Goal: Information Seeking & Learning: Understand process/instructions

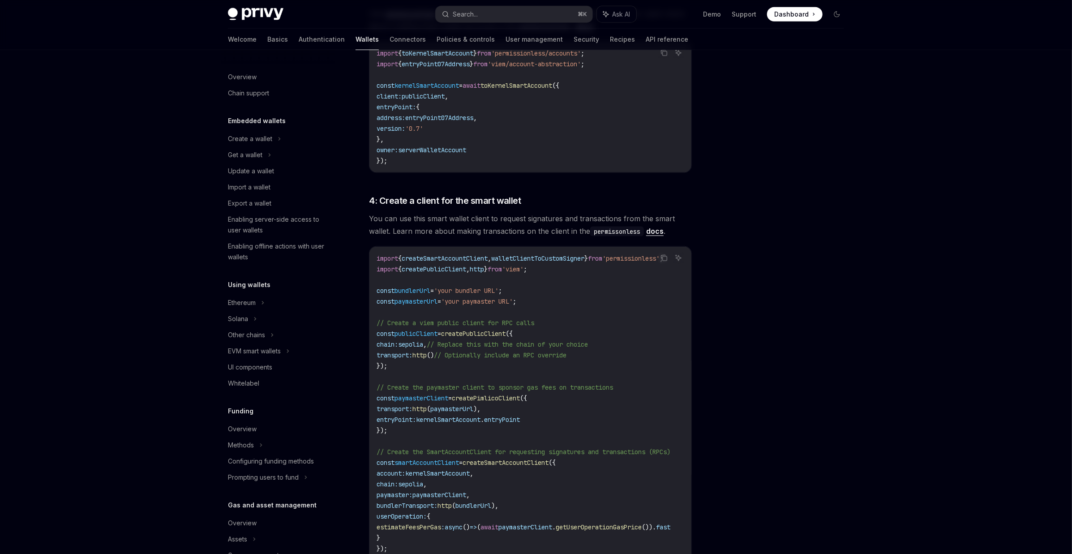
scroll to position [159, 0]
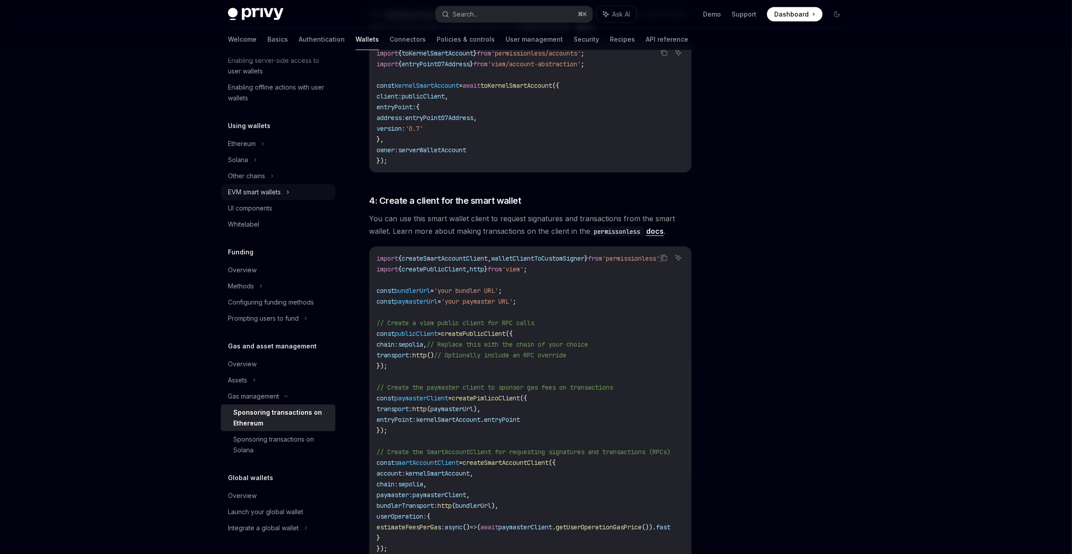
click at [250, 196] on div "EVM smart wallets" at bounding box center [254, 192] width 53 height 11
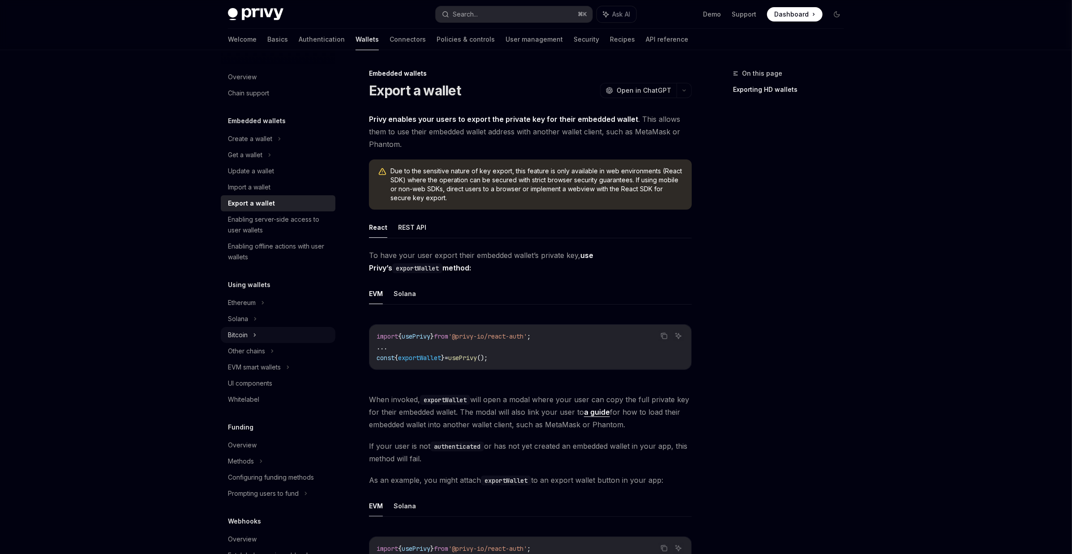
scroll to position [44, 0]
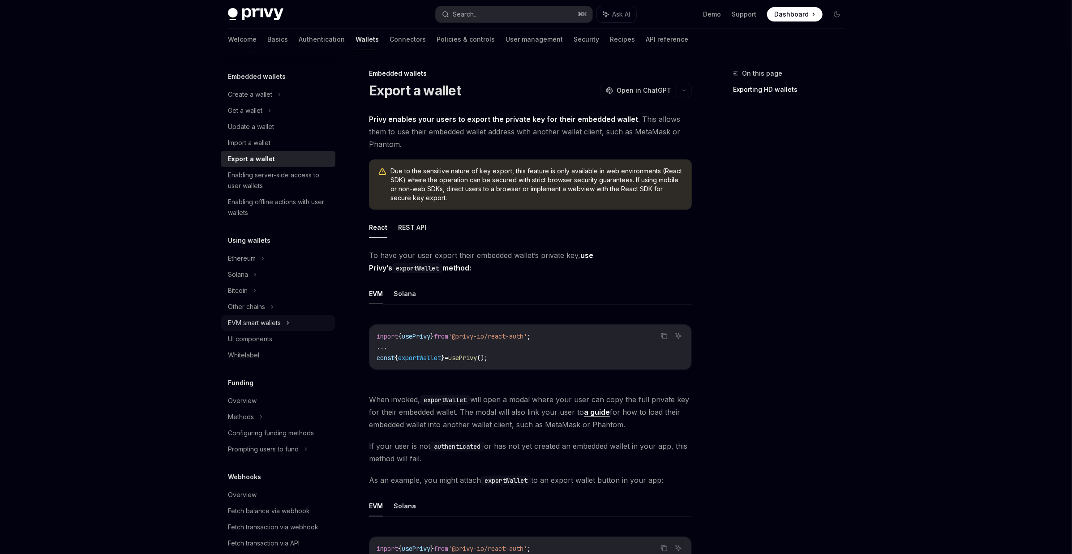
click at [261, 316] on div "EVM smart wallets" at bounding box center [278, 323] width 115 height 16
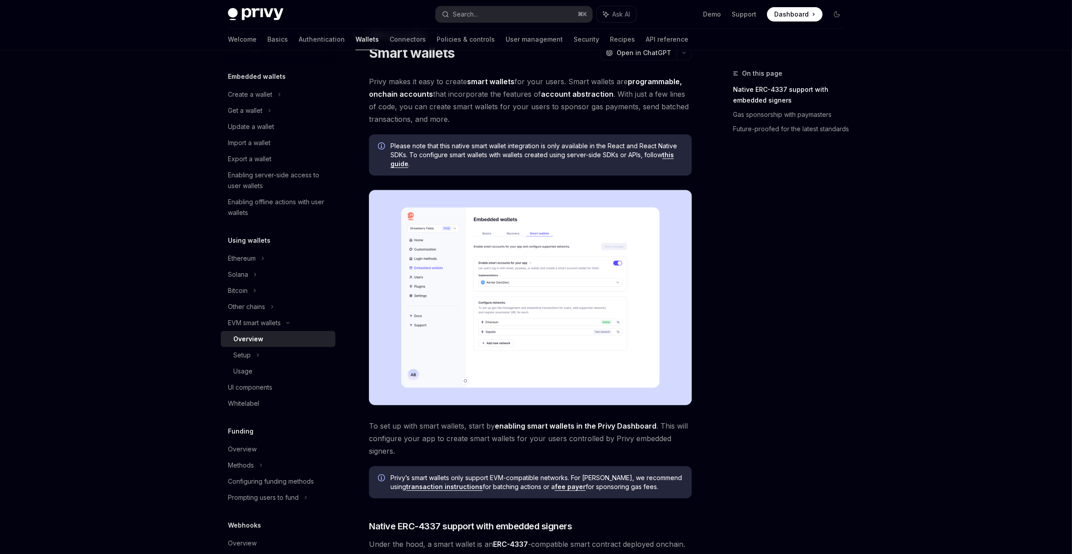
scroll to position [221, 0]
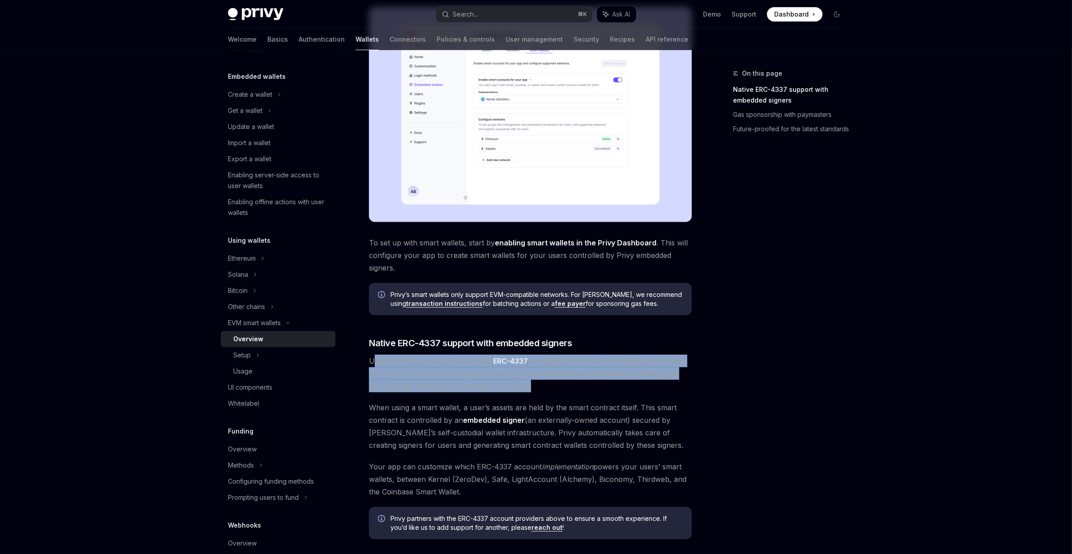
drag, startPoint x: 376, startPoint y: 362, endPoint x: 560, endPoint y: 385, distance: 186.0
click at [560, 385] on span "Under the hood, a smart wallet is an ERC-4337 -compatible smart contract deploy…" at bounding box center [530, 374] width 323 height 38
drag, startPoint x: 548, startPoint y: 388, endPoint x: 363, endPoint y: 363, distance: 186.1
click at [363, 363] on div "EVM smart wallets Smart wallets OpenAI Open in ChatGPT OpenAI Open in ChatGPT P…" at bounding box center [446, 349] width 494 height 1004
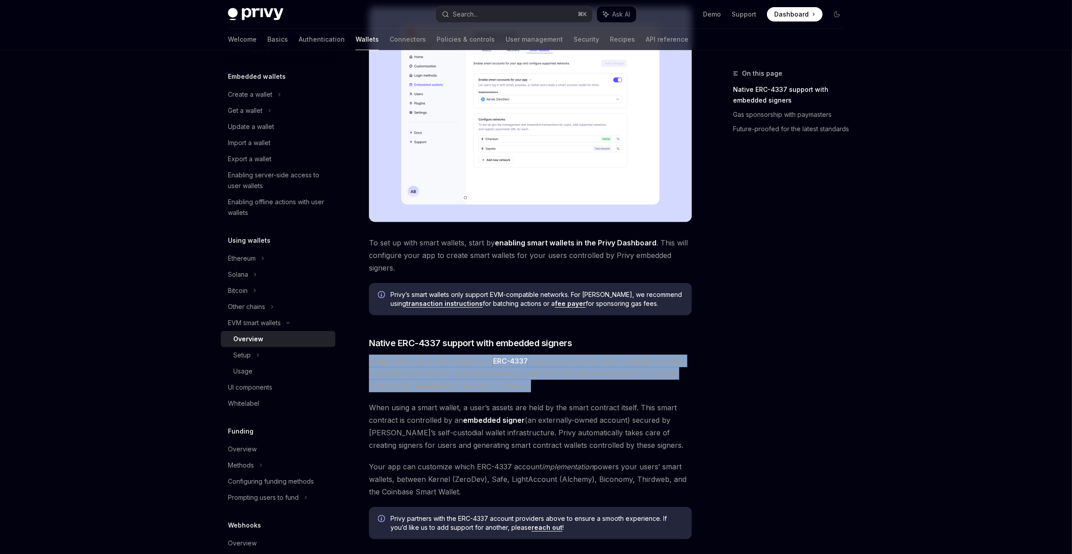
click at [363, 363] on div "EVM smart wallets Smart wallets OpenAI Open in ChatGPT OpenAI Open in ChatGPT P…" at bounding box center [446, 349] width 494 height 1004
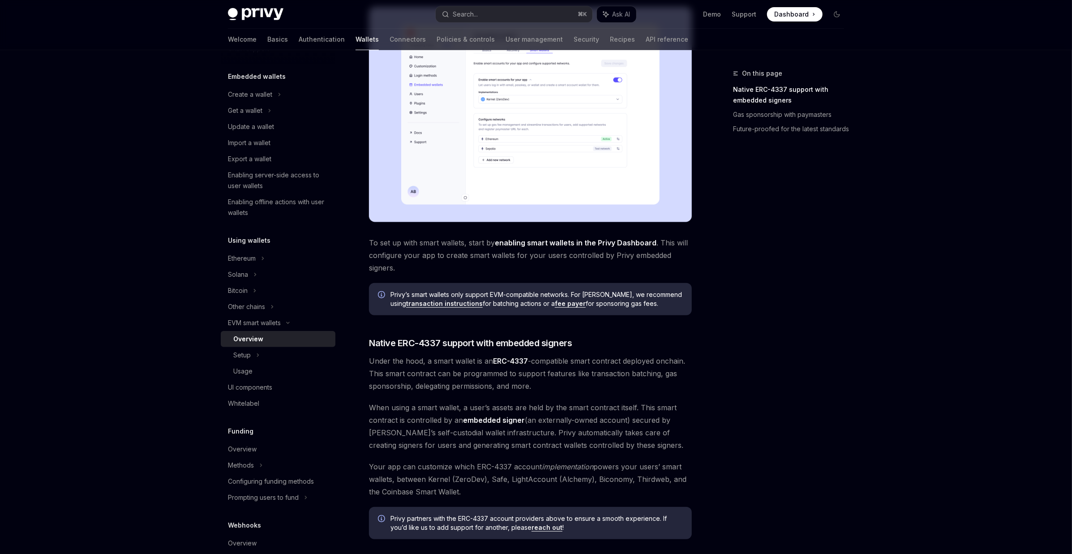
scroll to position [296, 0]
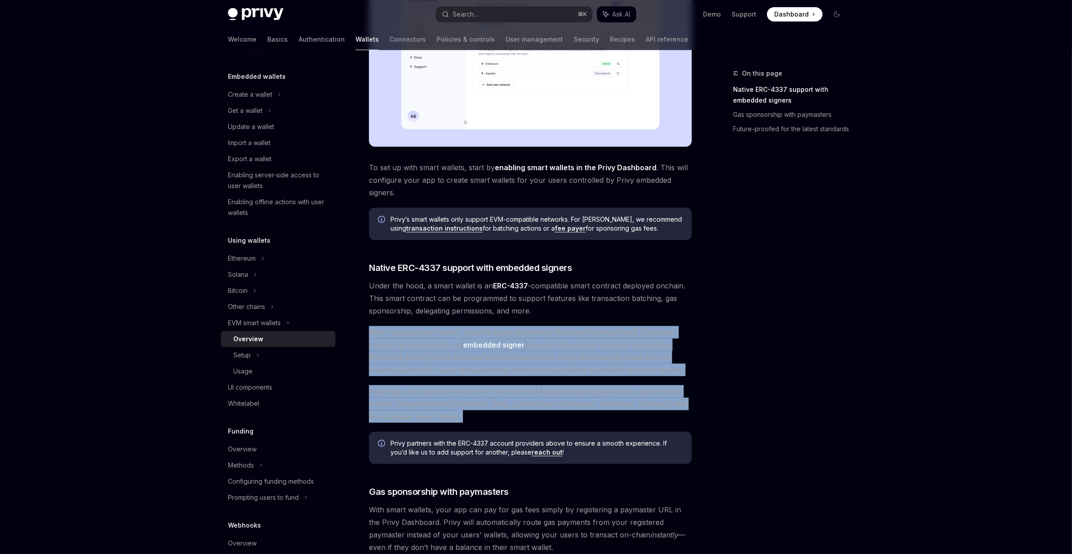
drag, startPoint x: 371, startPoint y: 332, endPoint x: 461, endPoint y: 432, distance: 133.8
click at [461, 432] on div "Privy makes it easy to create smart wallets for your users. Smart wallets are p…" at bounding box center [530, 230] width 323 height 826
click at [472, 429] on div "Privy makes it easy to create smart wallets for your users. Smart wallets are p…" at bounding box center [530, 230] width 323 height 826
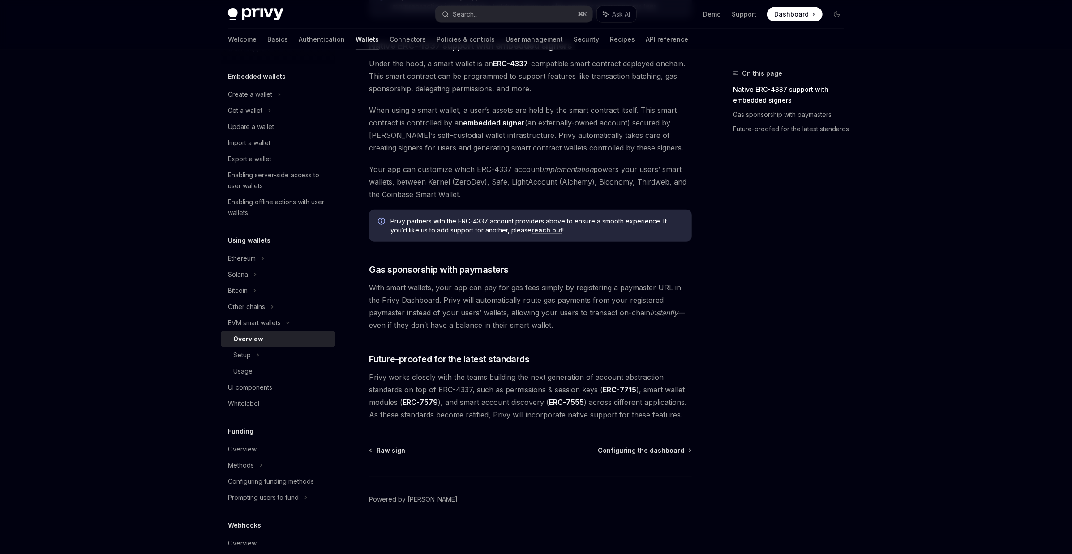
scroll to position [91, 0]
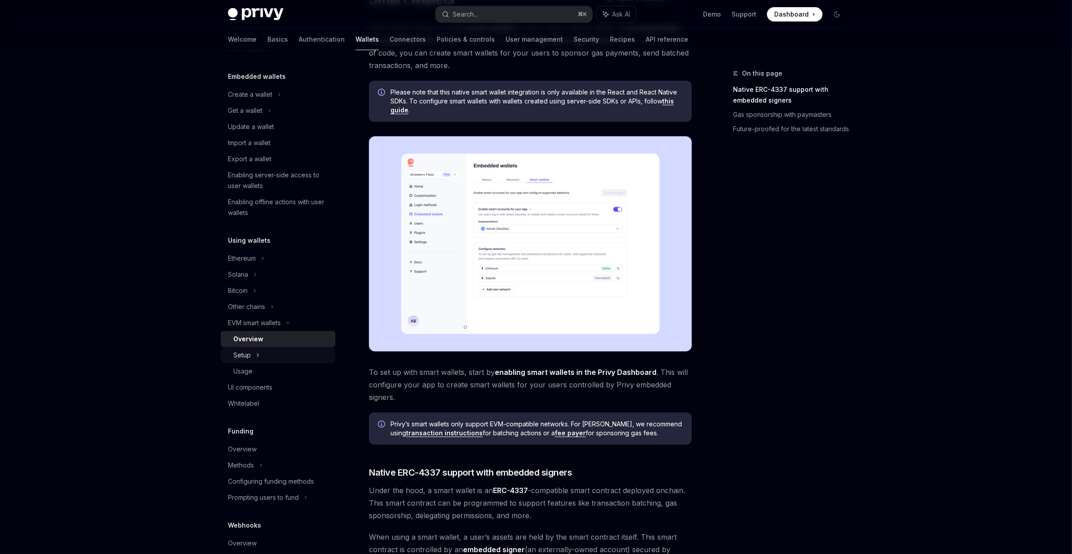
click at [245, 356] on div "Setup" at bounding box center [241, 355] width 17 height 11
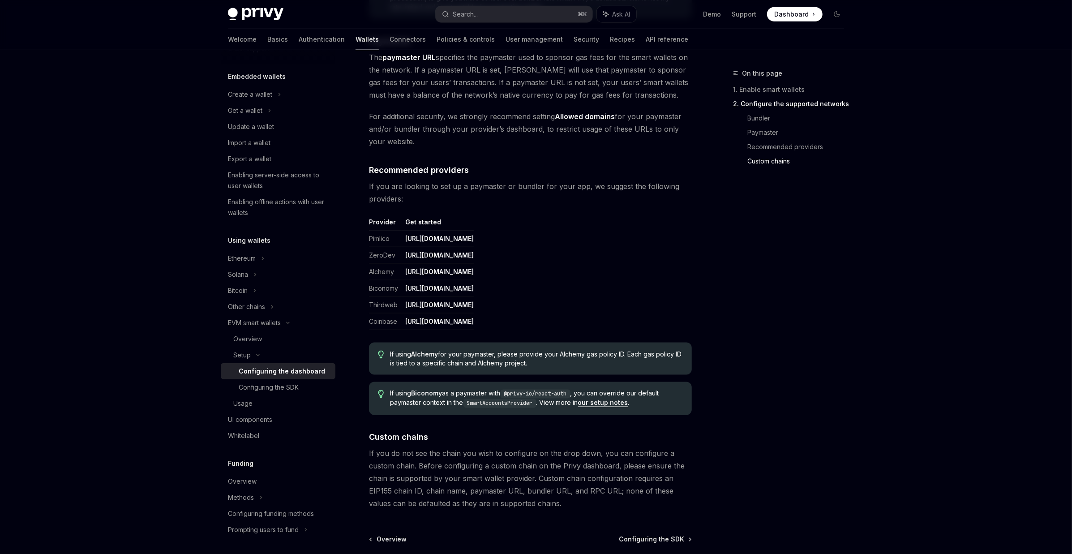
scroll to position [1041, 0]
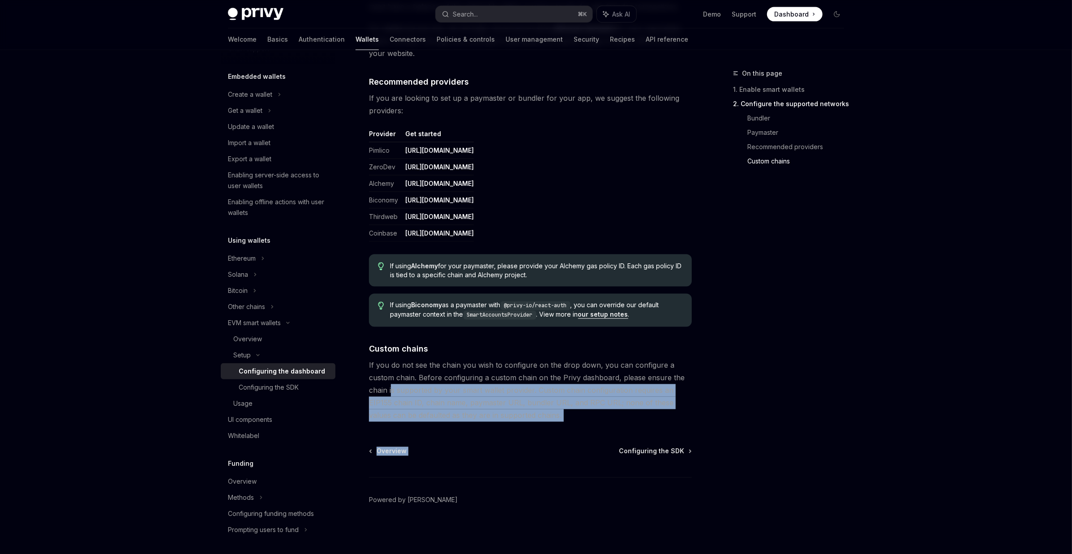
drag, startPoint x: 558, startPoint y: 423, endPoint x: 391, endPoint y: 392, distance: 169.4
click at [391, 392] on span "If you do not see the chain you wish to configure on the drop down, you can con…" at bounding box center [530, 390] width 323 height 63
drag, startPoint x: 546, startPoint y: 413, endPoint x: 460, endPoint y: 393, distance: 88.1
click at [460, 393] on span "If you do not see the chain you wish to configure on the drop down, you can con…" at bounding box center [530, 390] width 323 height 63
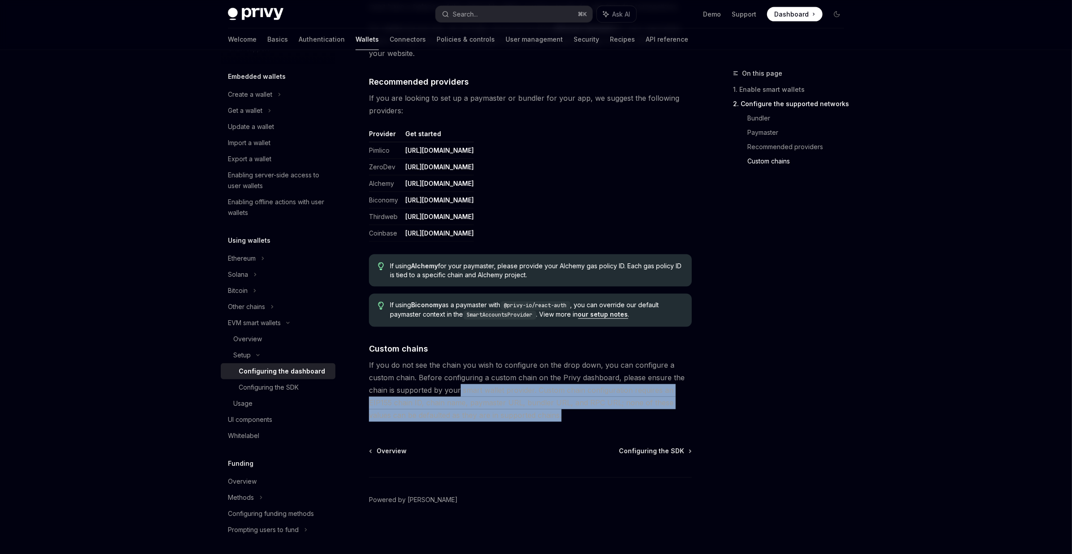
click at [459, 393] on span "If you do not see the chain you wish to configure on the drop down, you can con…" at bounding box center [530, 390] width 323 height 63
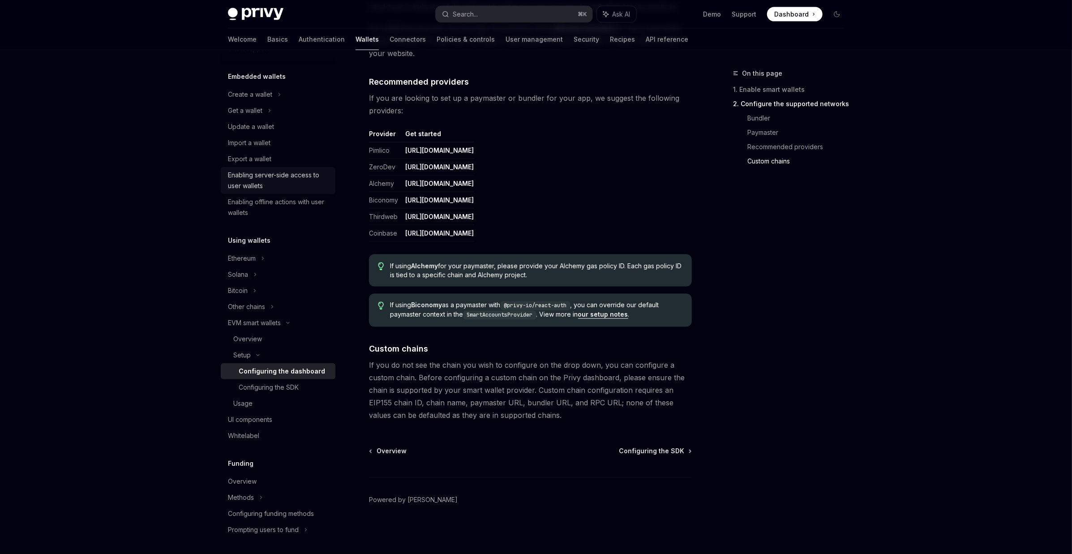
scroll to position [0, 0]
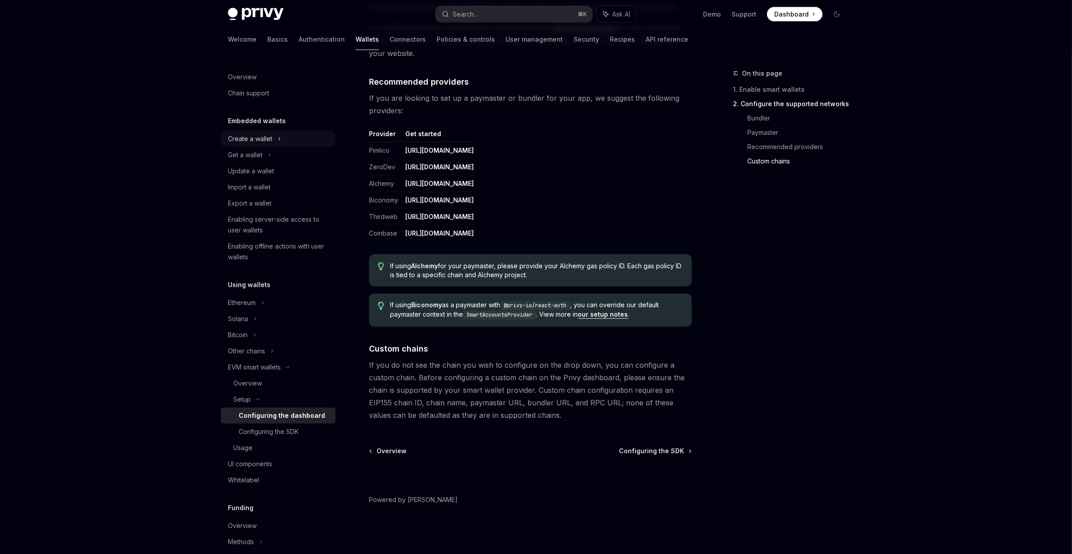
click at [275, 139] on div "Create a wallet" at bounding box center [278, 139] width 115 height 16
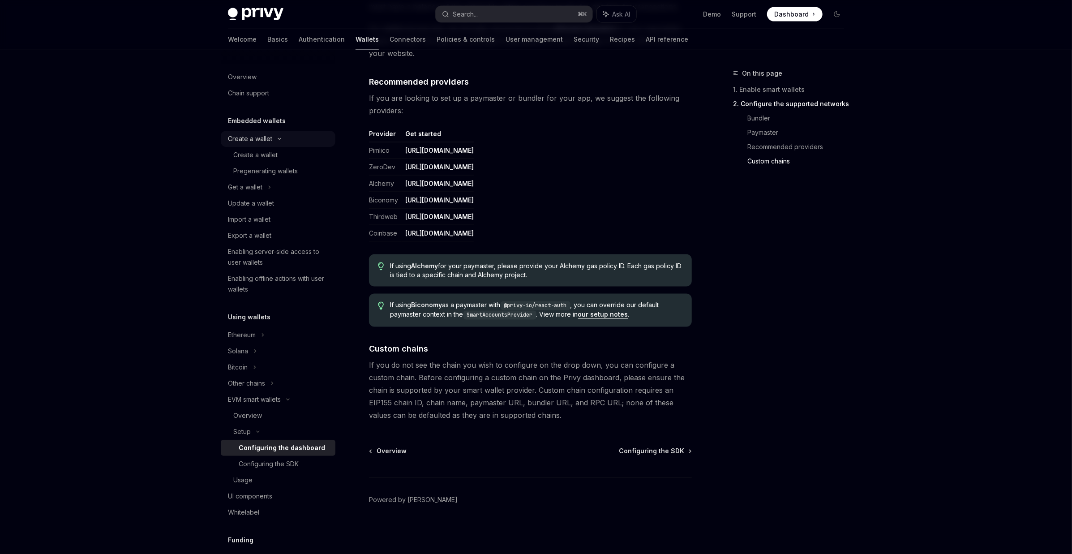
type textarea "*"
